Goal: Task Accomplishment & Management: Complete application form

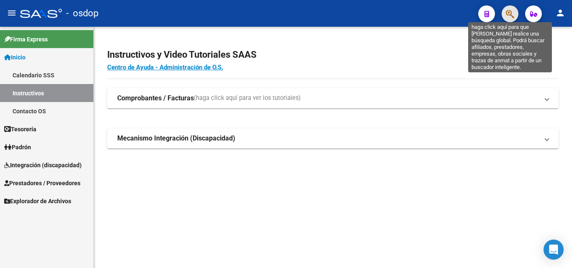
click at [509, 15] on icon "button" at bounding box center [510, 14] width 8 height 10
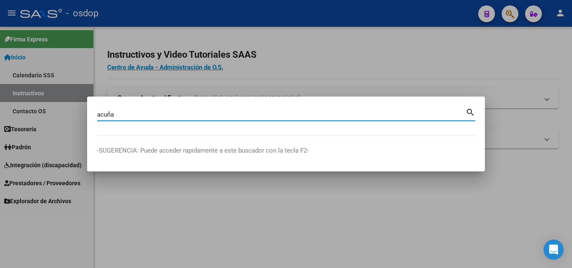
type input "acuña"
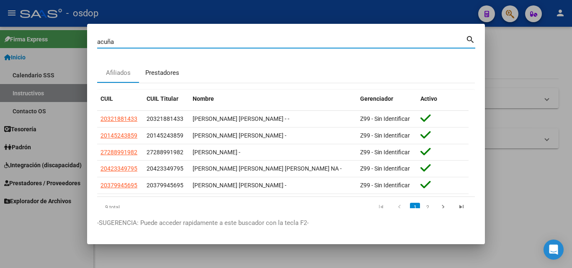
click at [172, 69] on div "Prestadores" at bounding box center [162, 73] width 34 height 10
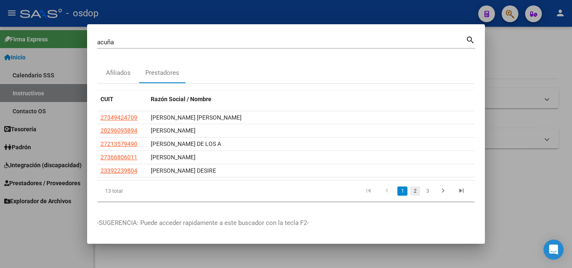
click at [414, 189] on link "2" at bounding box center [415, 191] width 10 height 9
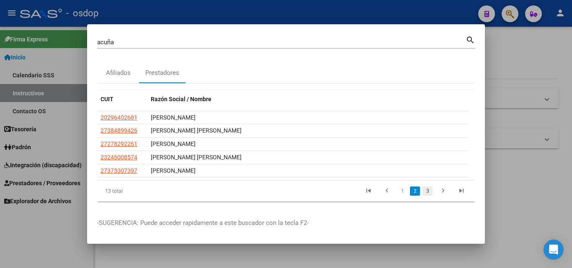
click at [425, 190] on link "3" at bounding box center [427, 191] width 10 height 9
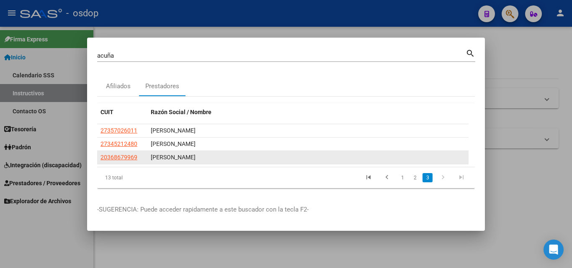
click at [178, 157] on div "[PERSON_NAME]" at bounding box center [308, 158] width 314 height 10
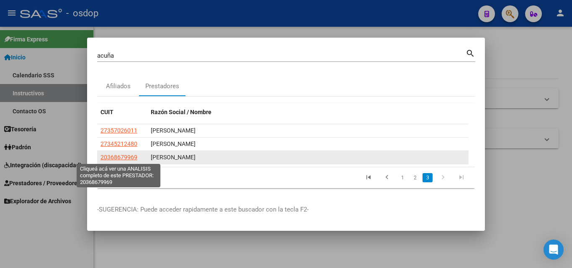
click at [110, 155] on span "20368679969" at bounding box center [118, 157] width 37 height 7
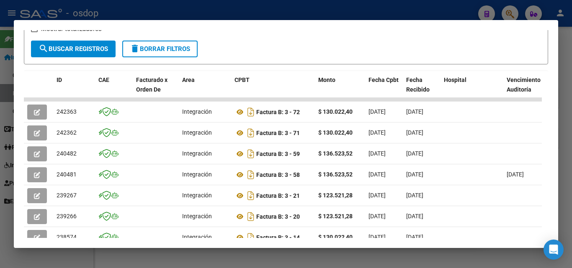
scroll to position [187, 0]
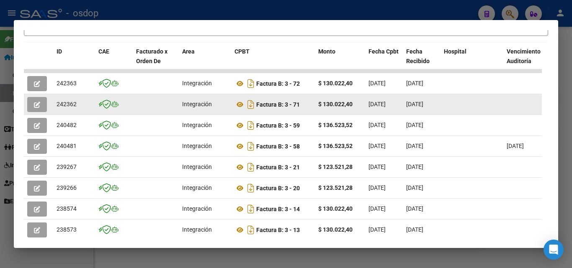
click at [33, 108] on button "button" at bounding box center [37, 104] width 20 height 15
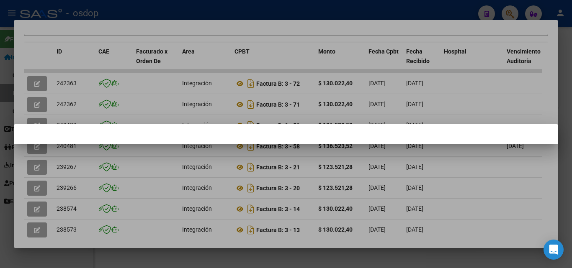
click at [241, 257] on div at bounding box center [286, 134] width 572 height 268
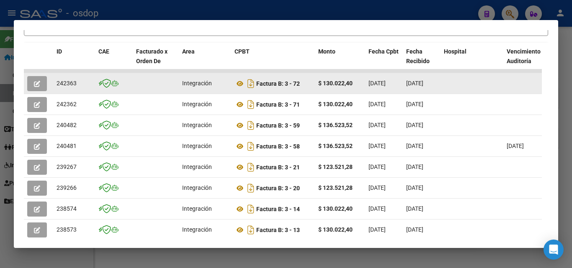
click at [35, 82] on button "button" at bounding box center [37, 83] width 20 height 15
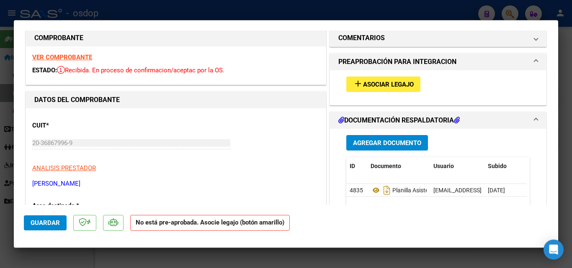
scroll to position [0, 0]
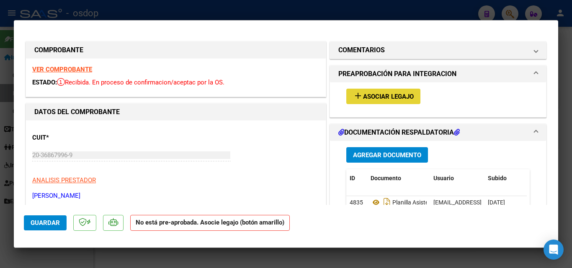
click at [395, 95] on span "Asociar Legajo" at bounding box center [388, 97] width 51 height 8
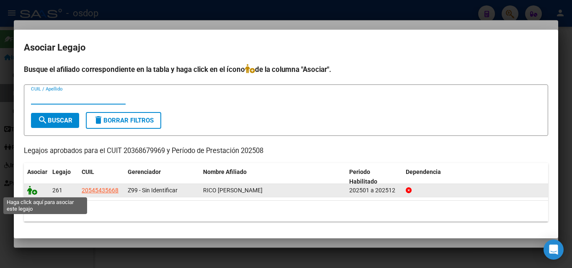
click at [32, 189] on icon at bounding box center [32, 190] width 10 height 9
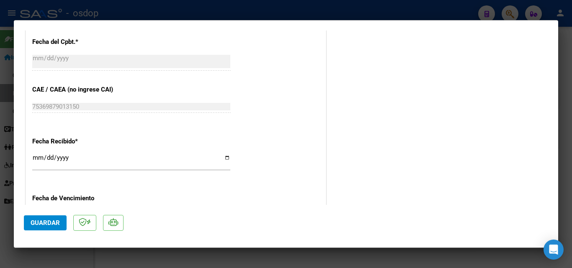
scroll to position [502, 0]
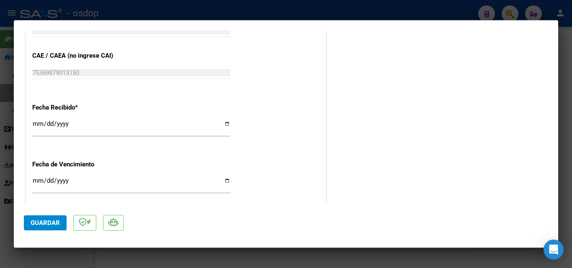
click at [375, 258] on div at bounding box center [286, 134] width 572 height 268
type input "$ 0,00"
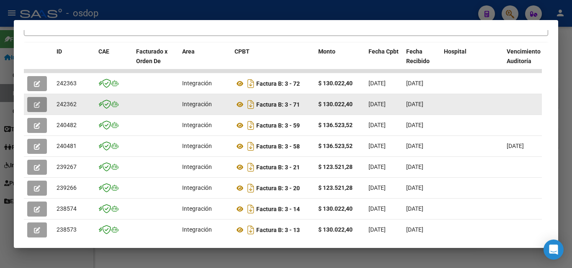
click at [36, 105] on icon "button" at bounding box center [37, 105] width 6 height 6
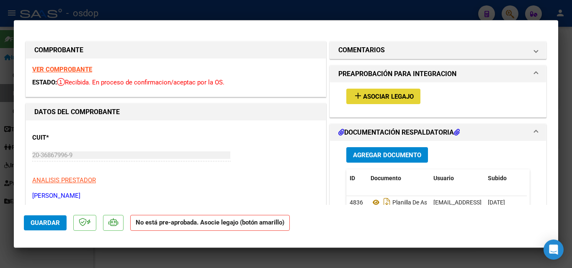
click at [387, 91] on button "add Asociar Legajo" at bounding box center [383, 96] width 74 height 15
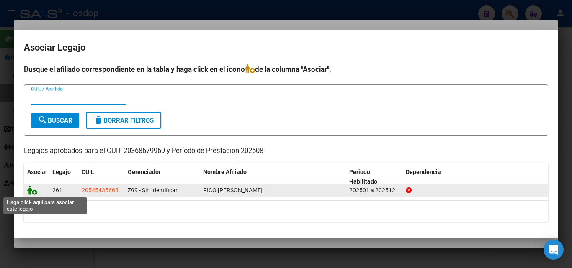
click at [31, 189] on icon at bounding box center [32, 190] width 10 height 9
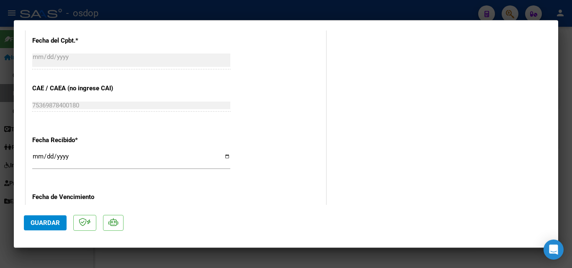
scroll to position [502, 0]
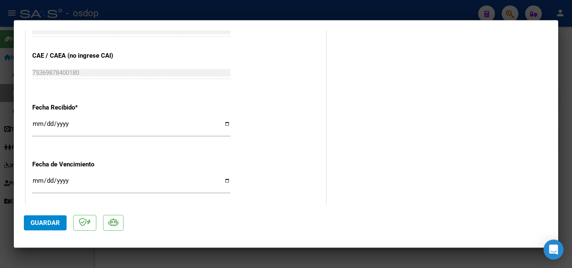
click at [401, 251] on div at bounding box center [286, 134] width 572 height 268
type input "$ 0,00"
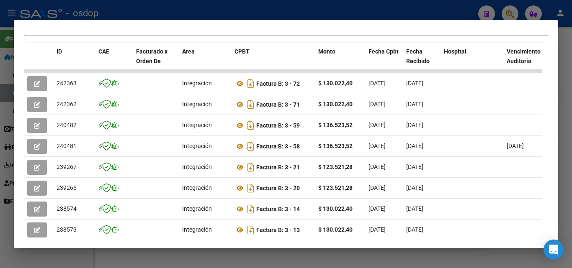
click at [401, 258] on div at bounding box center [286, 134] width 572 height 268
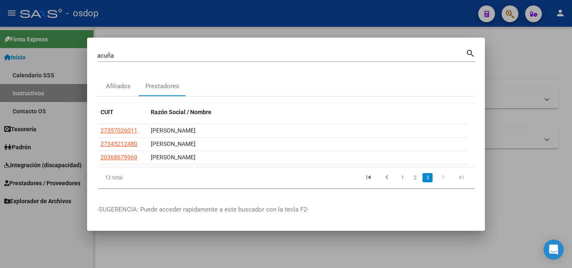
click at [398, 254] on div at bounding box center [286, 134] width 572 height 268
